Goal: Download file/media

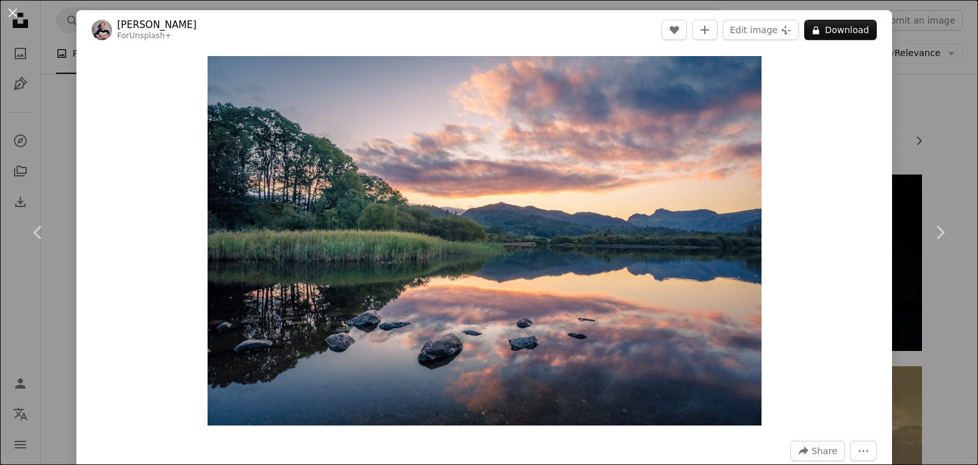
scroll to position [17057, 0]
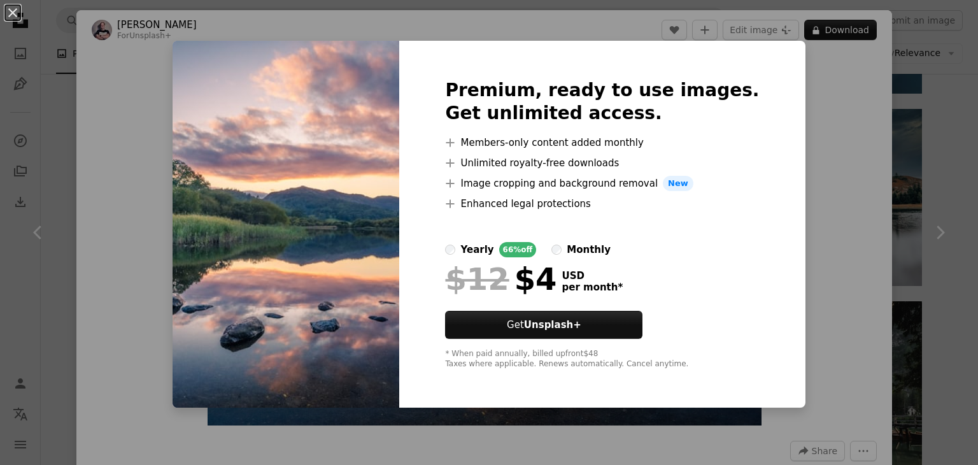
click at [685, 94] on h2 "Premium, ready to use images. Get unlimited access." at bounding box center [602, 102] width 314 height 46
click at [360, 174] on img at bounding box center [286, 224] width 227 height 367
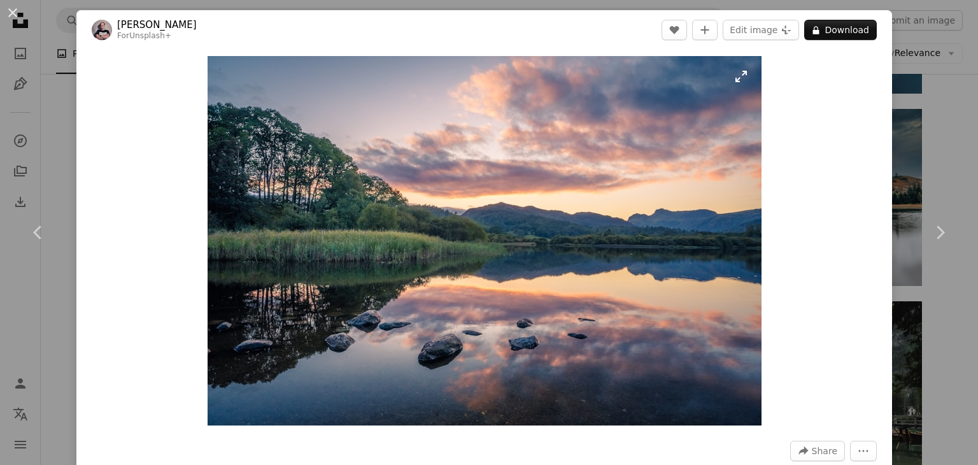
click at [360, 174] on img "Zoom in on this image" at bounding box center [485, 240] width 554 height 369
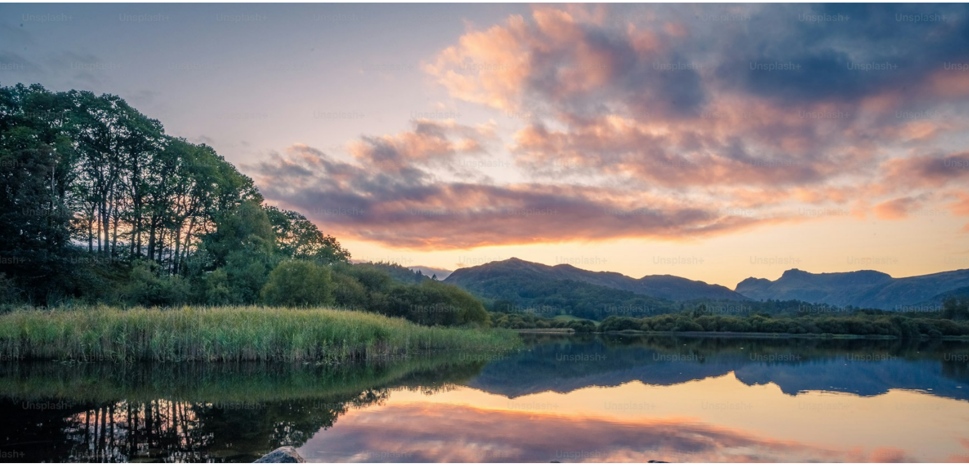
scroll to position [87, 0]
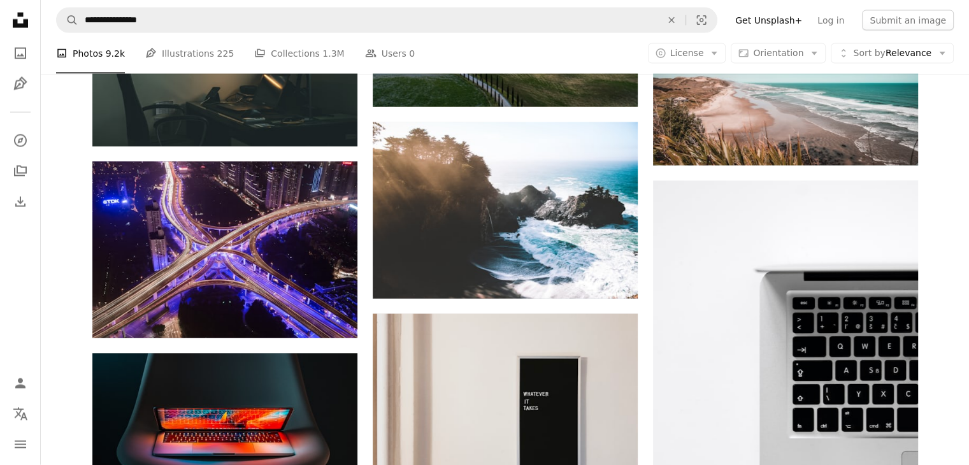
scroll to position [12237, 0]
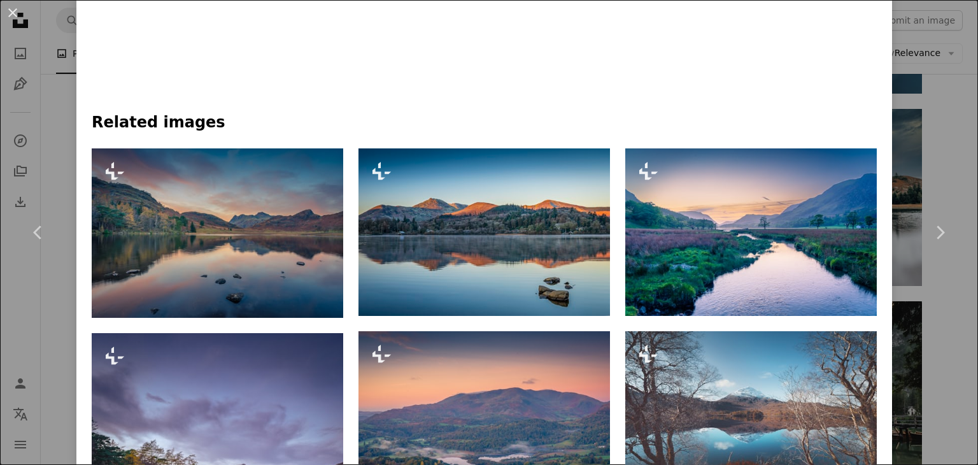
scroll to position [815, 0]
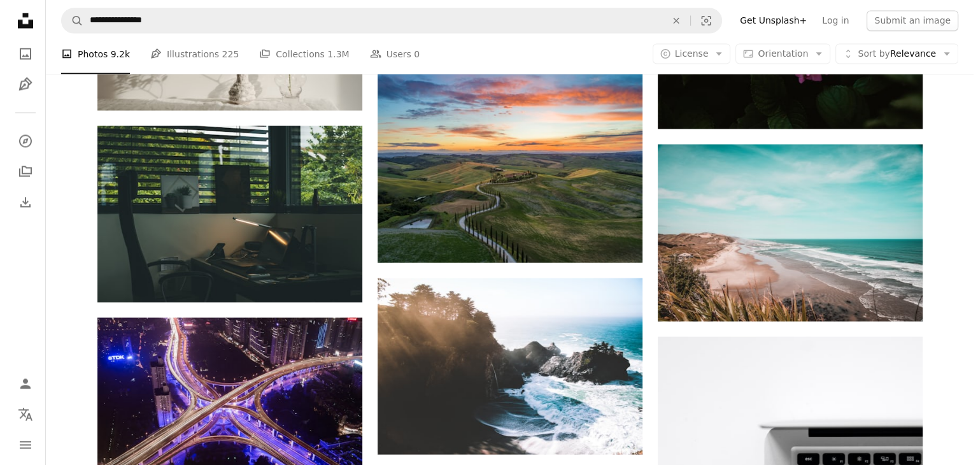
scroll to position [12051, 0]
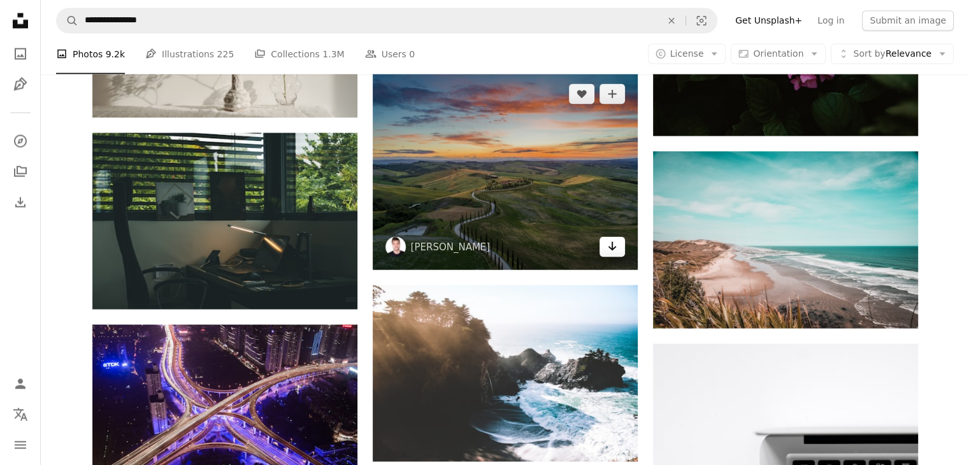
click at [610, 253] on icon "Arrow pointing down" at bounding box center [612, 245] width 10 height 15
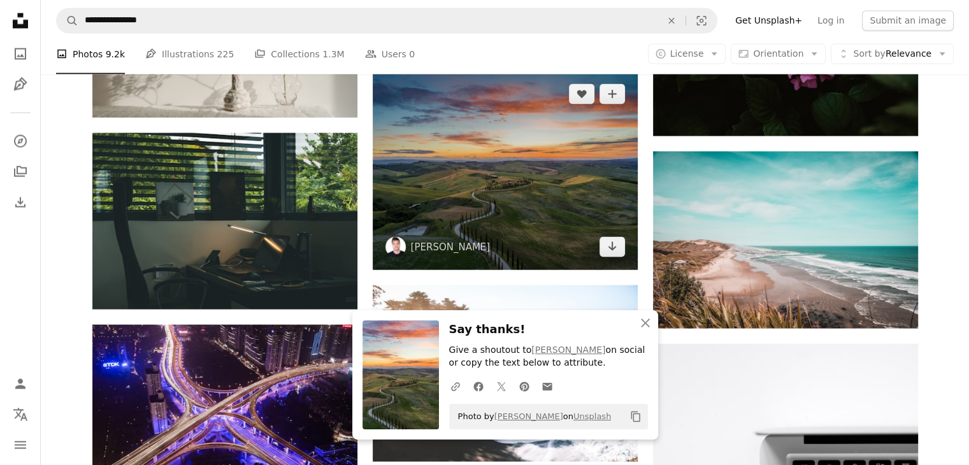
click at [584, 166] on img at bounding box center [505, 170] width 265 height 199
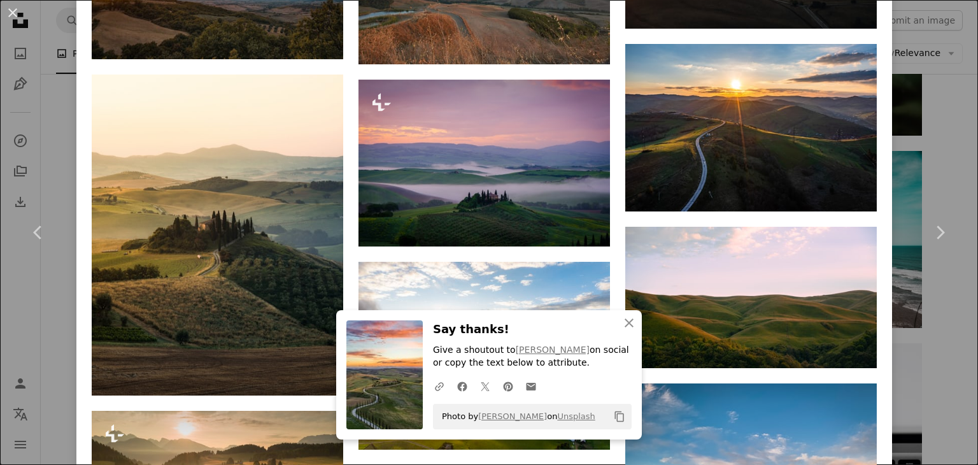
scroll to position [1207, 0]
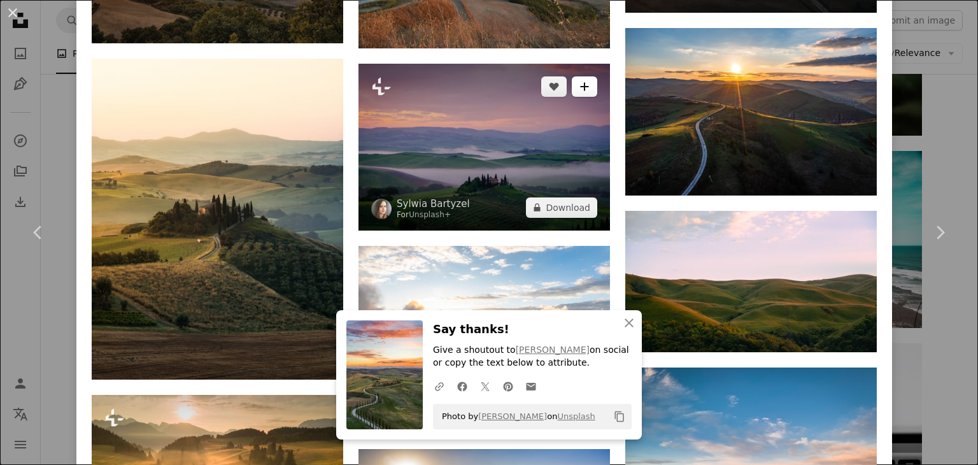
click at [578, 87] on button "A plus sign" at bounding box center [584, 86] width 25 height 20
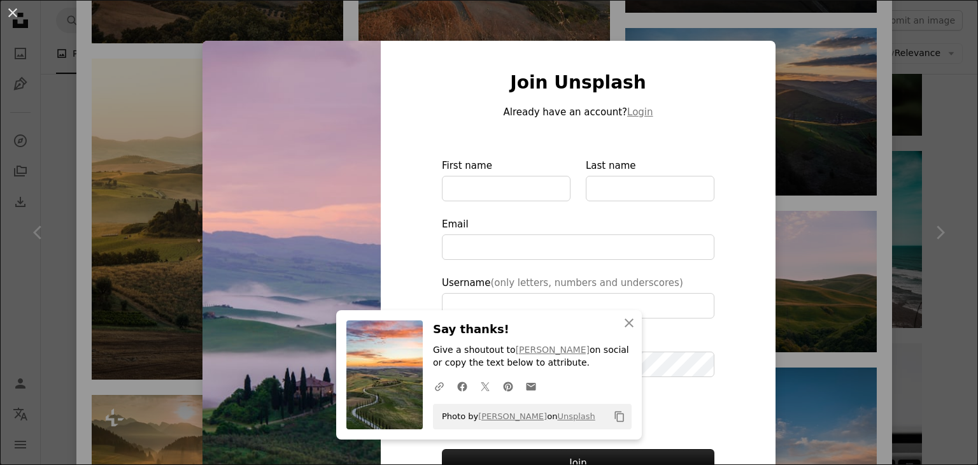
click at [384, 32] on div "An X shape Join Unsplash Already have an account? Login First name Last name Em…" at bounding box center [489, 232] width 978 height 465
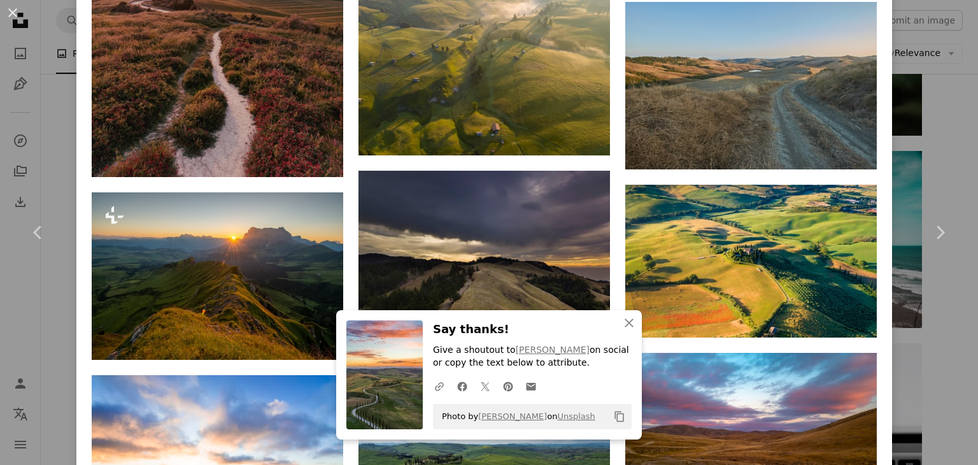
scroll to position [2837, 0]
